Goal: Information Seeking & Learning: Learn about a topic

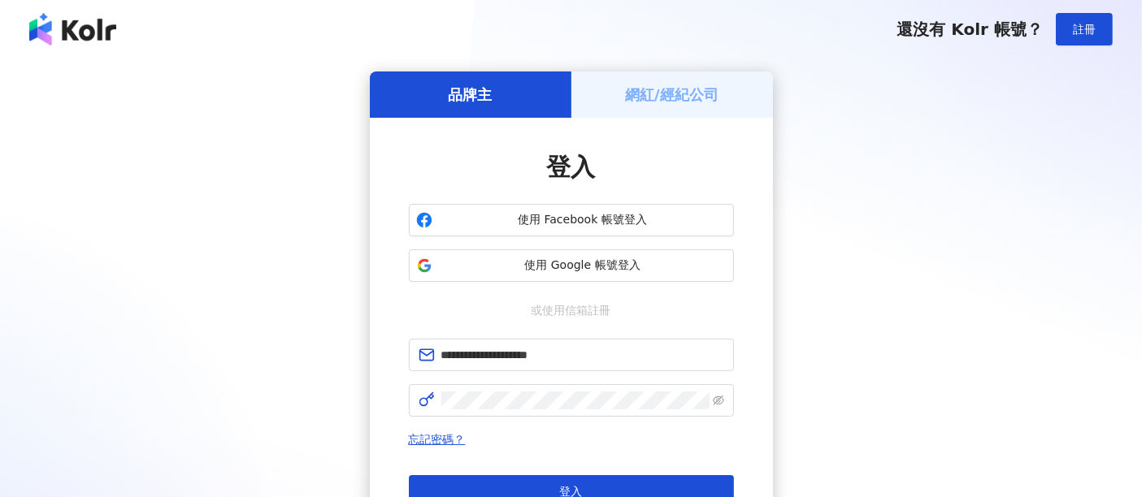
click at [566, 486] on span "登入" at bounding box center [571, 491] width 23 height 13
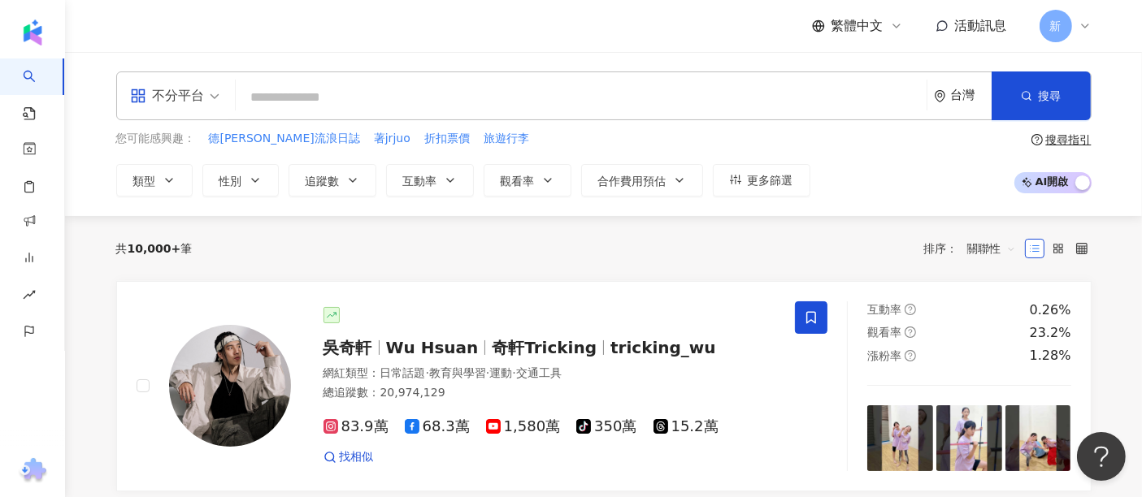
click at [453, 93] on input "search" at bounding box center [581, 97] width 678 height 31
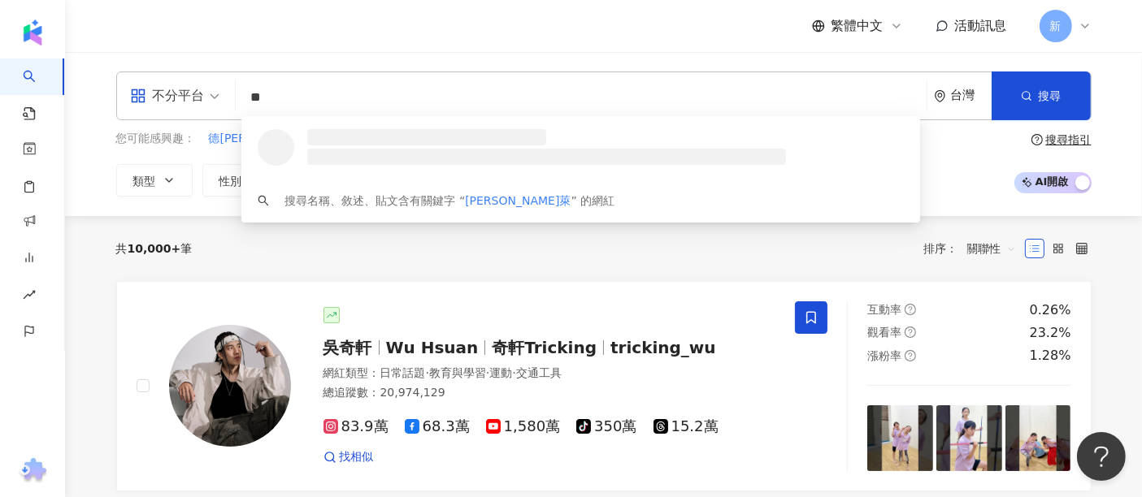
type input "*"
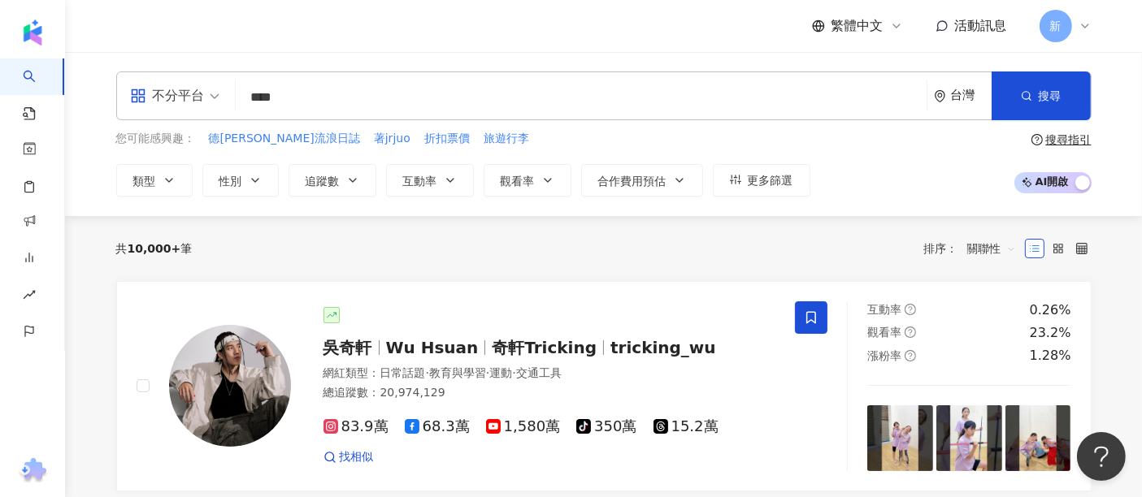
type input "**"
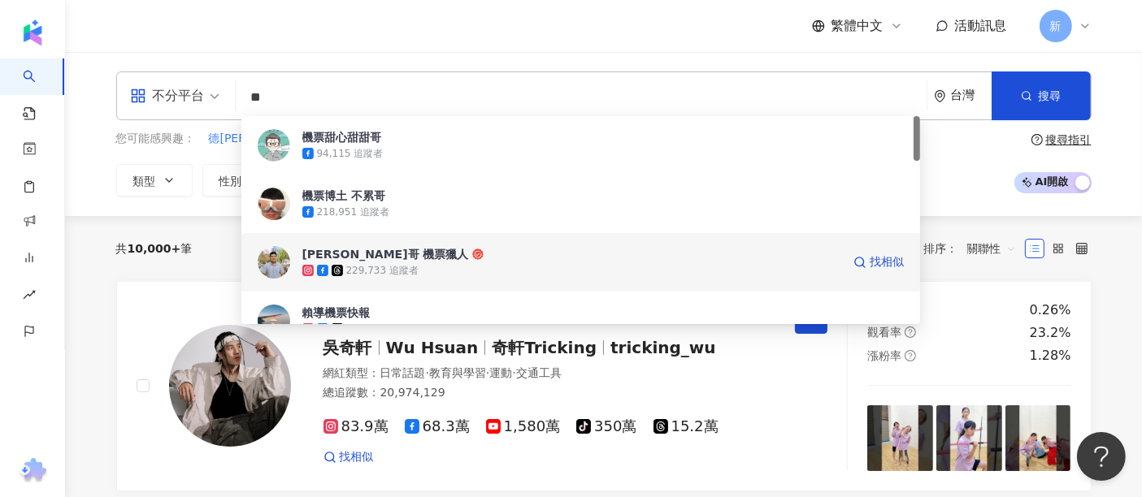
click at [427, 266] on div "229,733 追蹤者" at bounding box center [571, 270] width 539 height 16
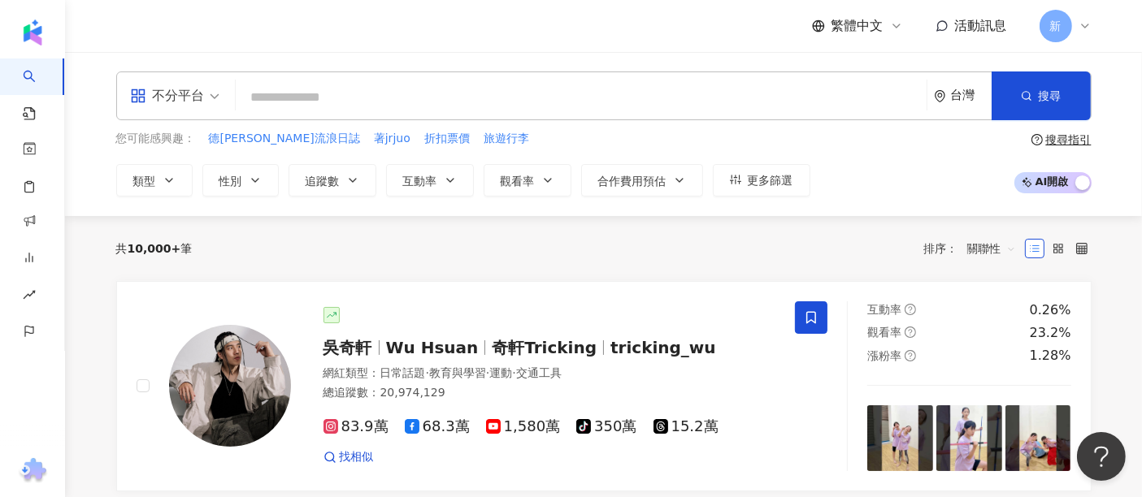
click at [340, 102] on input "search" at bounding box center [581, 97] width 678 height 31
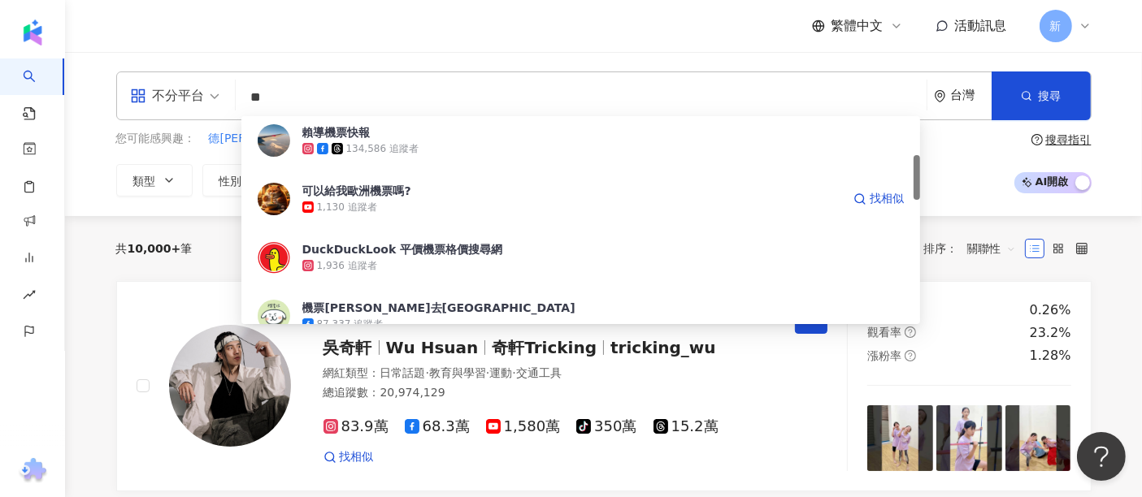
scroll to position [271, 0]
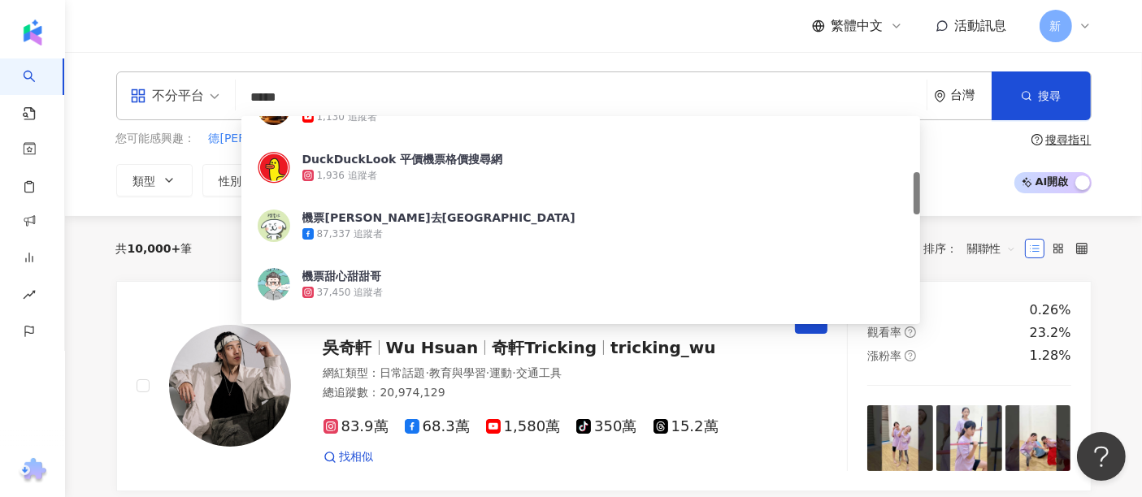
type input "****"
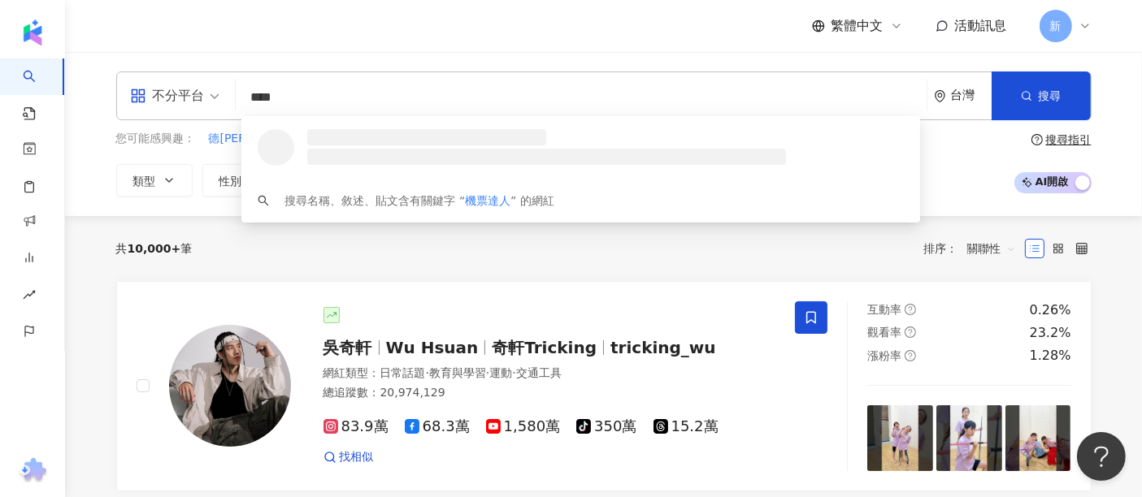
scroll to position [0, 0]
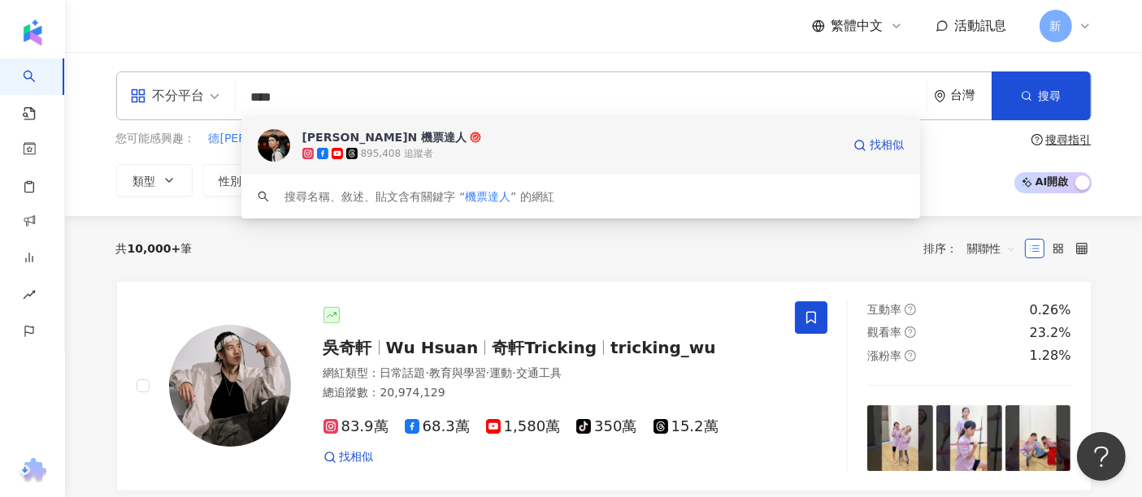
click at [404, 141] on span "[PERSON_NAME]N 機票達人" at bounding box center [571, 137] width 539 height 16
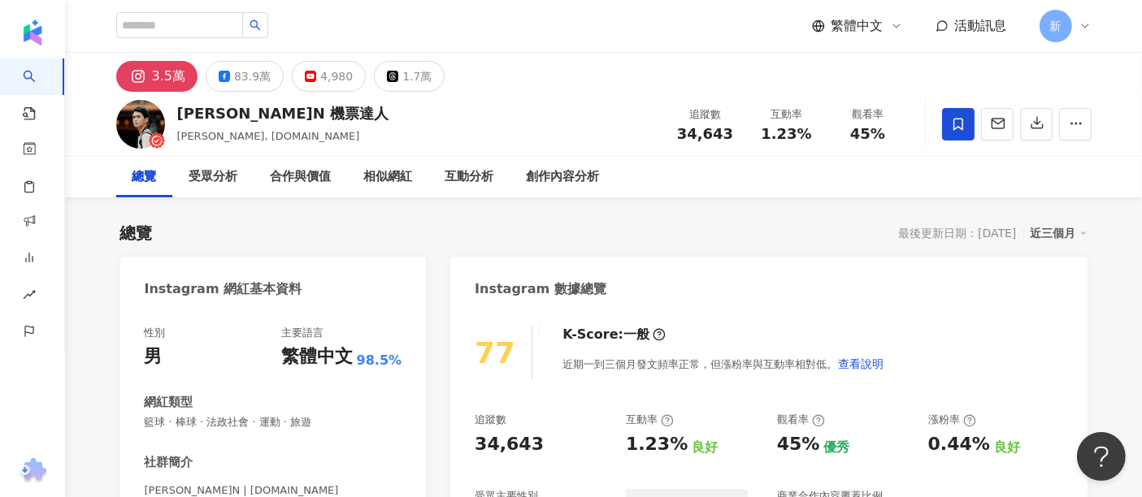
click at [249, 82] on div "83.9萬" at bounding box center [252, 76] width 37 height 23
click at [255, 85] on div "83.9萬" at bounding box center [252, 76] width 37 height 23
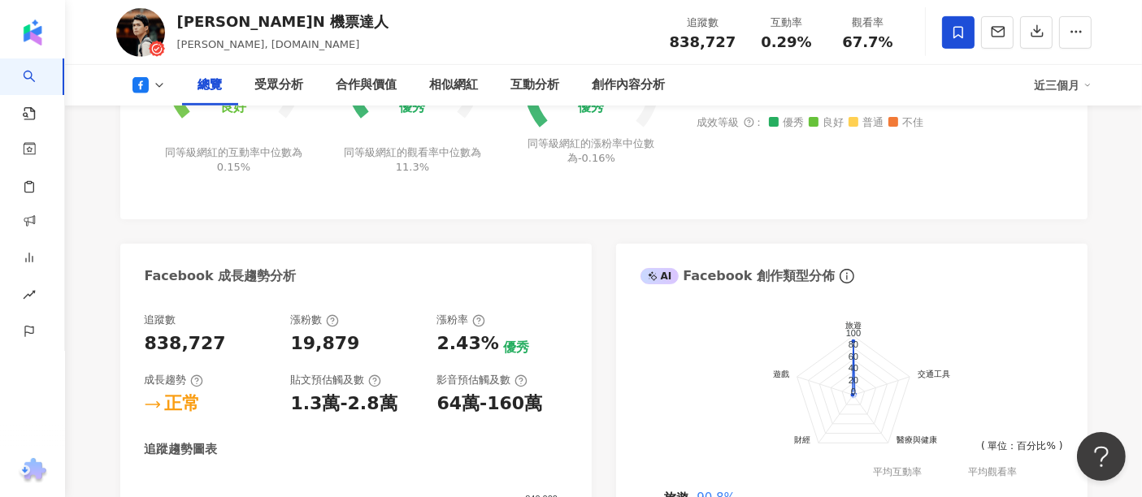
scroll to position [813, 0]
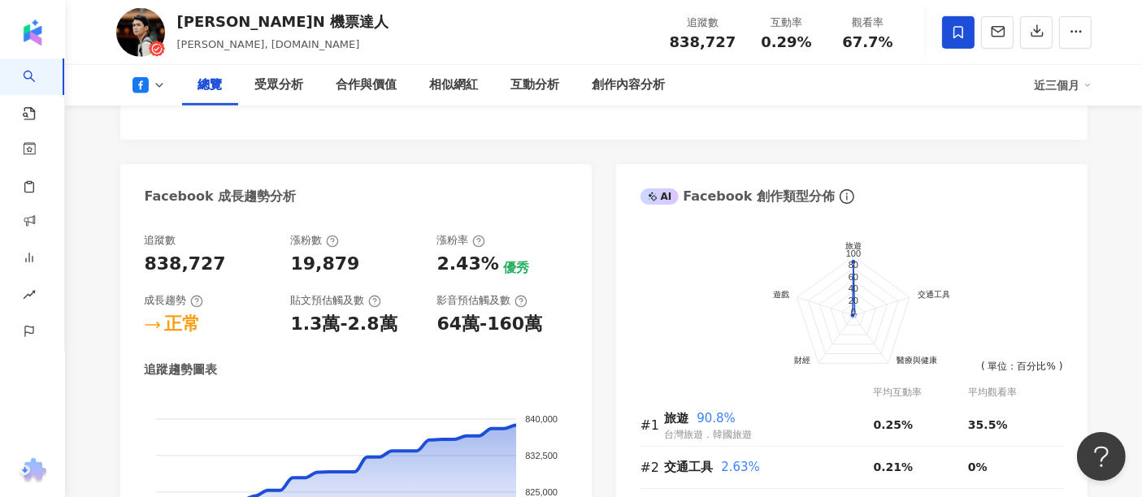
click at [580, 217] on div "追蹤數 838,727 漲粉數 19,879 漲粉率 2.43% 優秀 成長趨勢 正常 貼文預估觸及數 1.3萬-2.8萬 影音預估觸及數 64萬-160萬 …" at bounding box center [355, 434] width 471 height 434
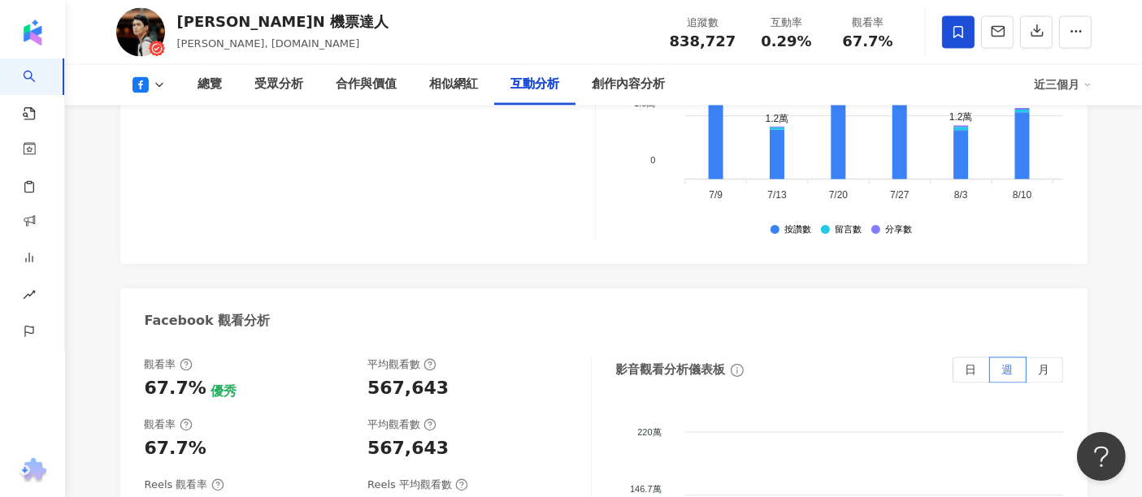
scroll to position [3069, 0]
